Goal: Check status: Check status

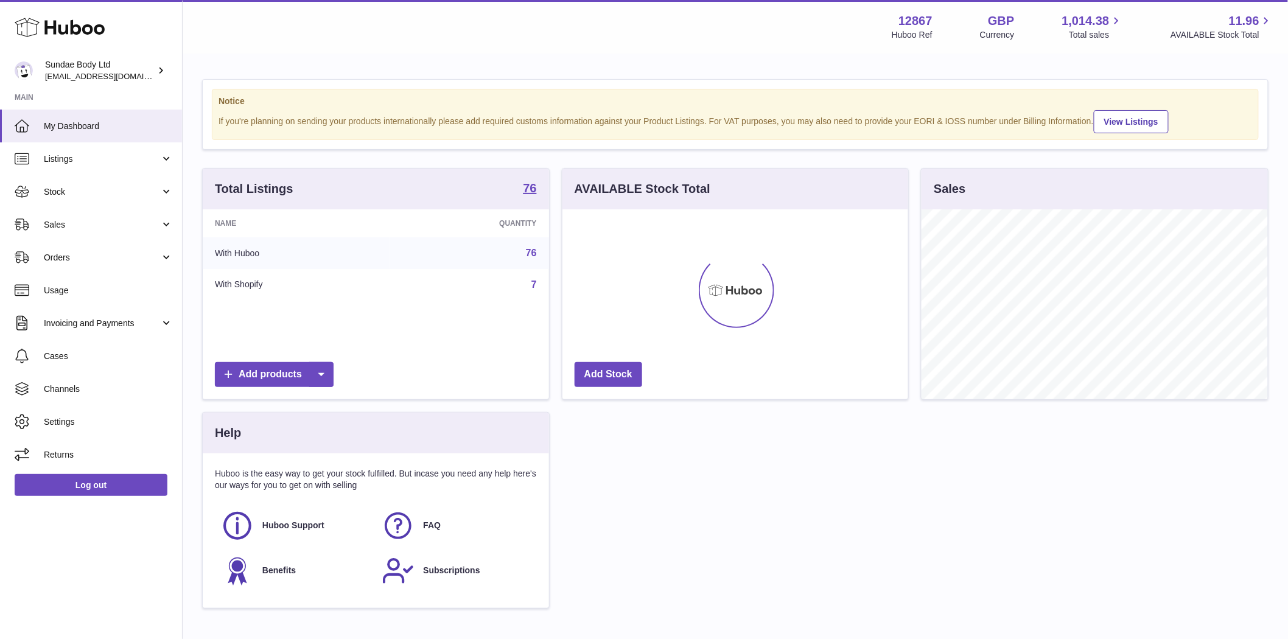
scroll to position [190, 346]
click at [58, 220] on span "Sales" at bounding box center [102, 225] width 116 height 12
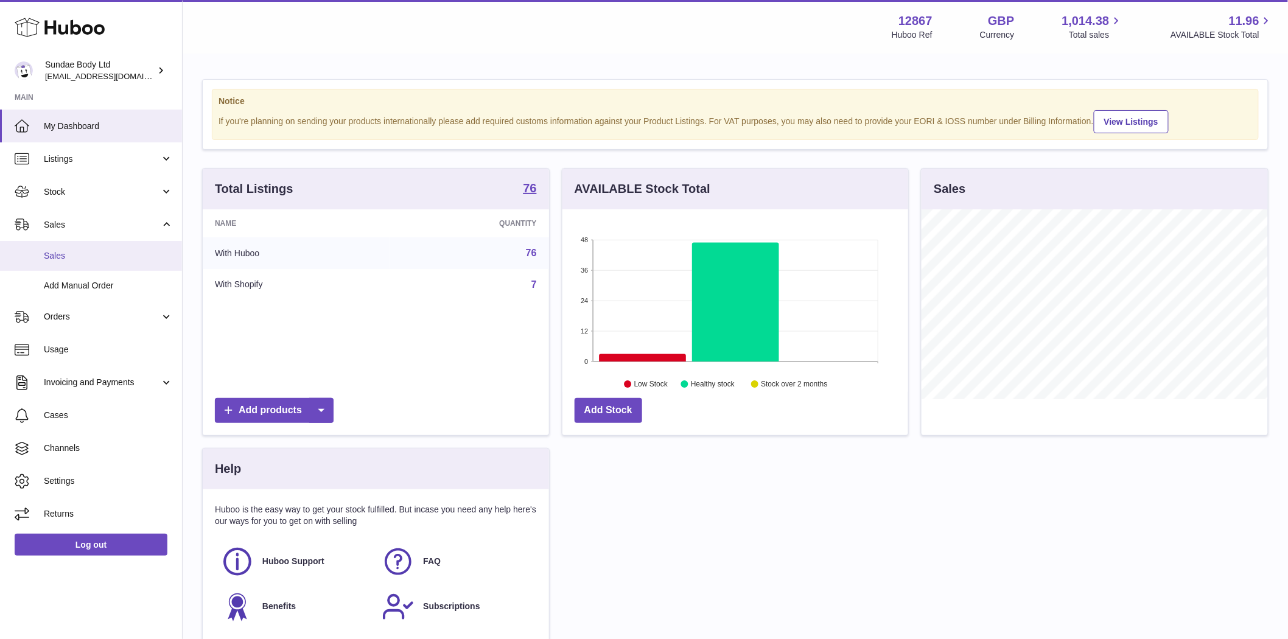
click at [59, 253] on span "Sales" at bounding box center [108, 256] width 129 height 12
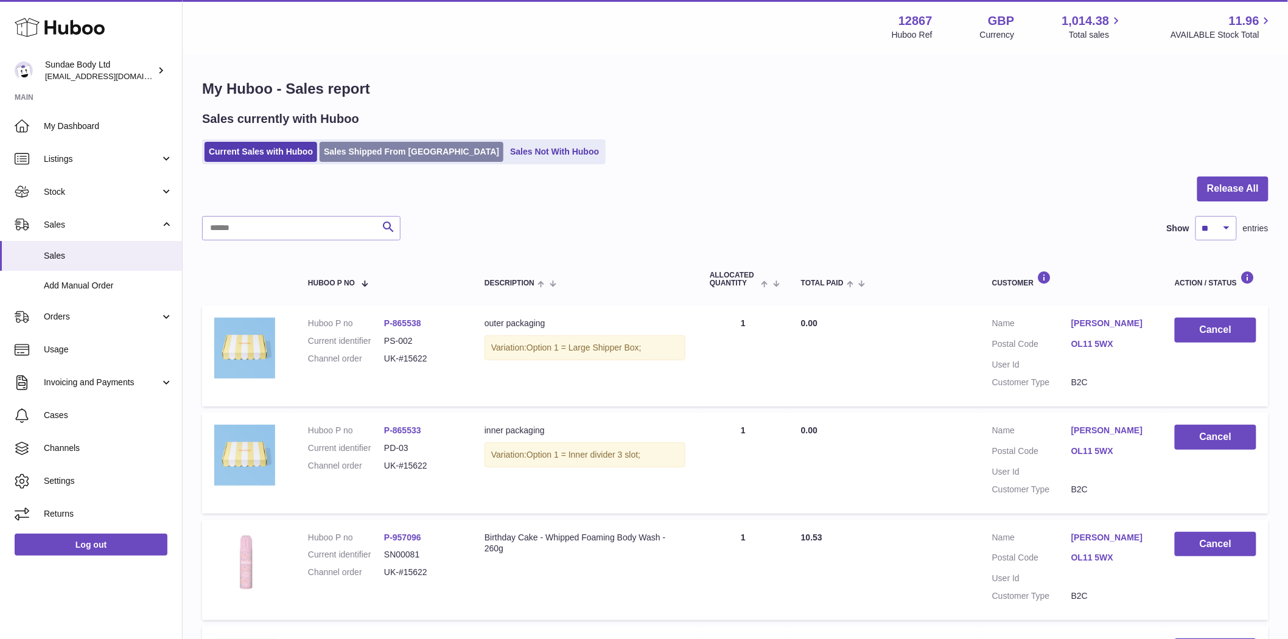
click at [367, 150] on link "Sales Shipped From [GEOGRAPHIC_DATA]" at bounding box center [412, 152] width 184 height 20
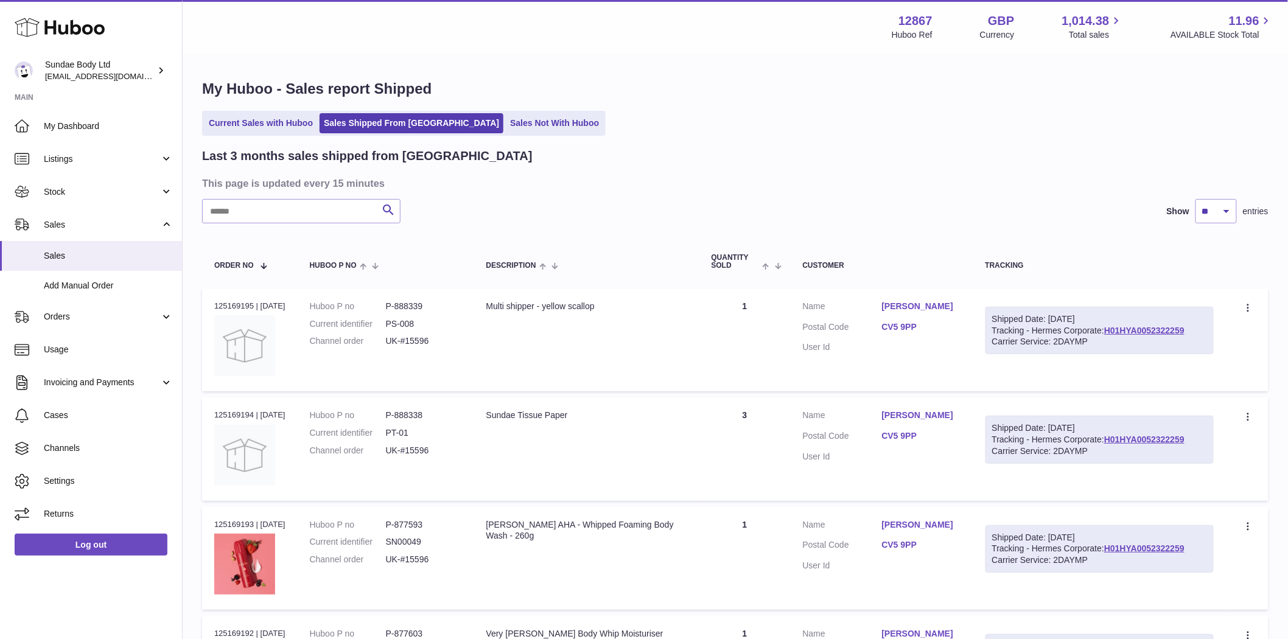
drag, startPoint x: 250, startPoint y: 304, endPoint x: 212, endPoint y: 300, distance: 38.0
click at [212, 300] on td "Order no 125169195 | [DATE]" at bounding box center [250, 340] width 96 height 103
copy div "125169195"
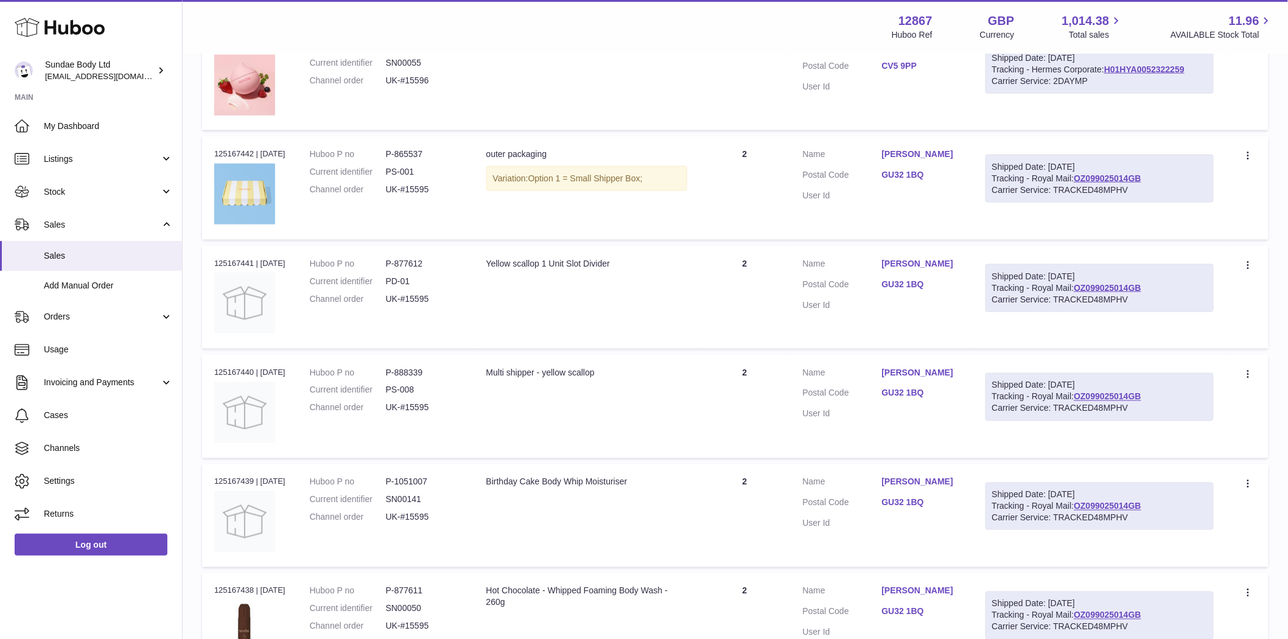
scroll to position [609, 0]
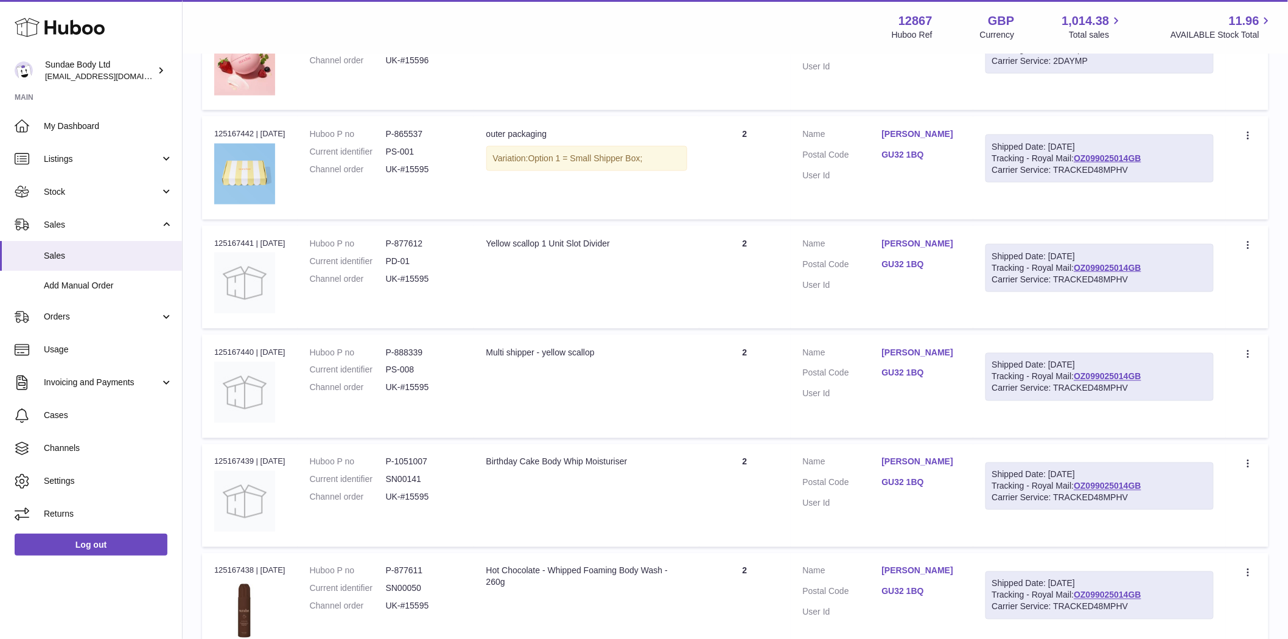
drag, startPoint x: 253, startPoint y: 350, endPoint x: 218, endPoint y: 343, distance: 35.8
click at [217, 343] on td "Order no 125167440 | [DATE]" at bounding box center [250, 386] width 96 height 103
click at [213, 350] on td "Order no 125167440 | [DATE]" at bounding box center [250, 386] width 96 height 103
drag, startPoint x: 213, startPoint y: 350, endPoint x: 244, endPoint y: 356, distance: 30.9
click at [244, 356] on td "Order no 125167440 | [DATE]" at bounding box center [250, 386] width 96 height 103
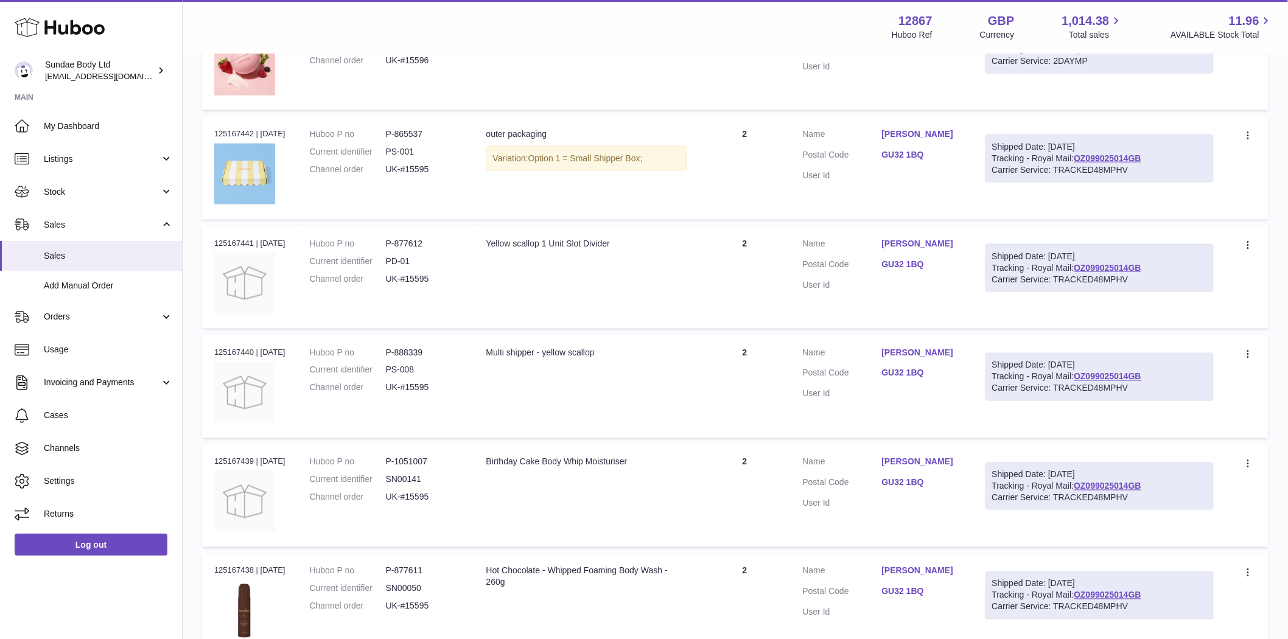
copy div "125167440"
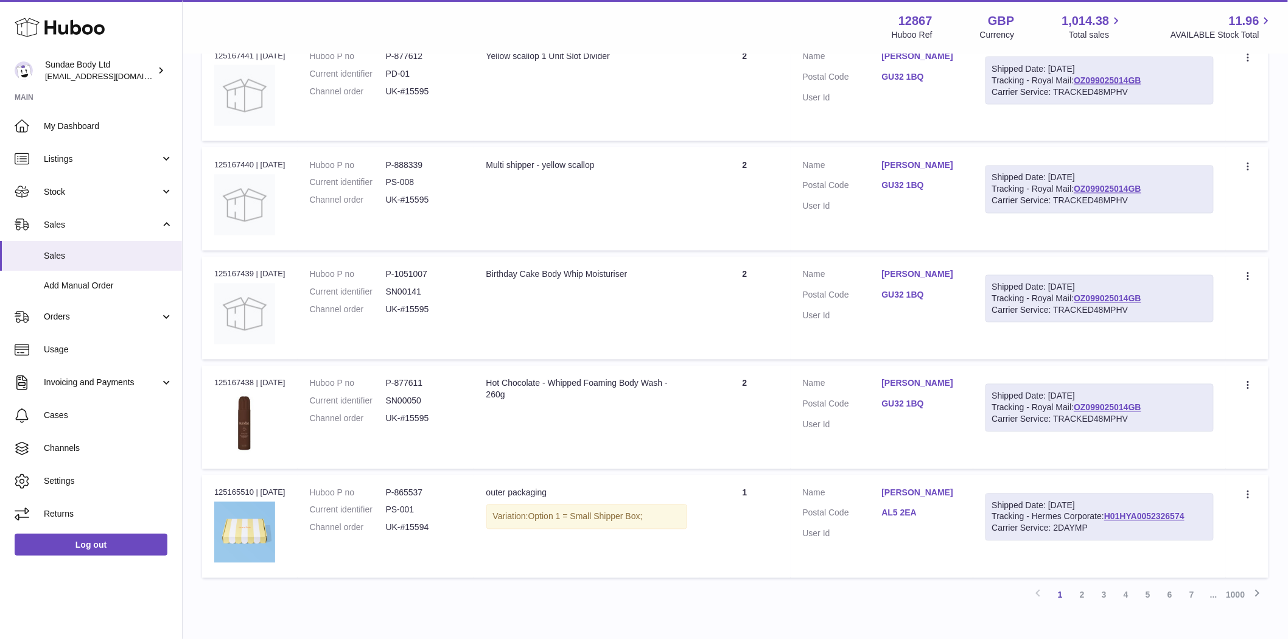
scroll to position [866, 0]
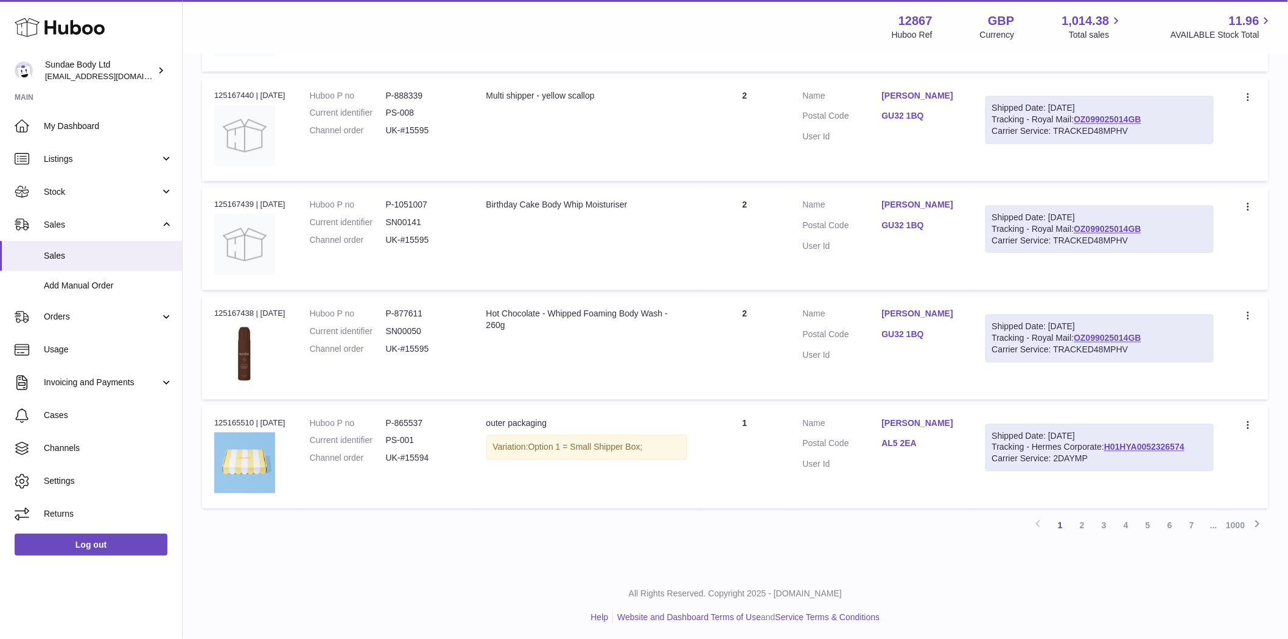
drag, startPoint x: 250, startPoint y: 417, endPoint x: 211, endPoint y: 418, distance: 39.0
click at [211, 418] on td "Order no 125165510 | [DATE]" at bounding box center [250, 457] width 96 height 103
copy div "125165510"
